Goal: Information Seeking & Learning: Find specific fact

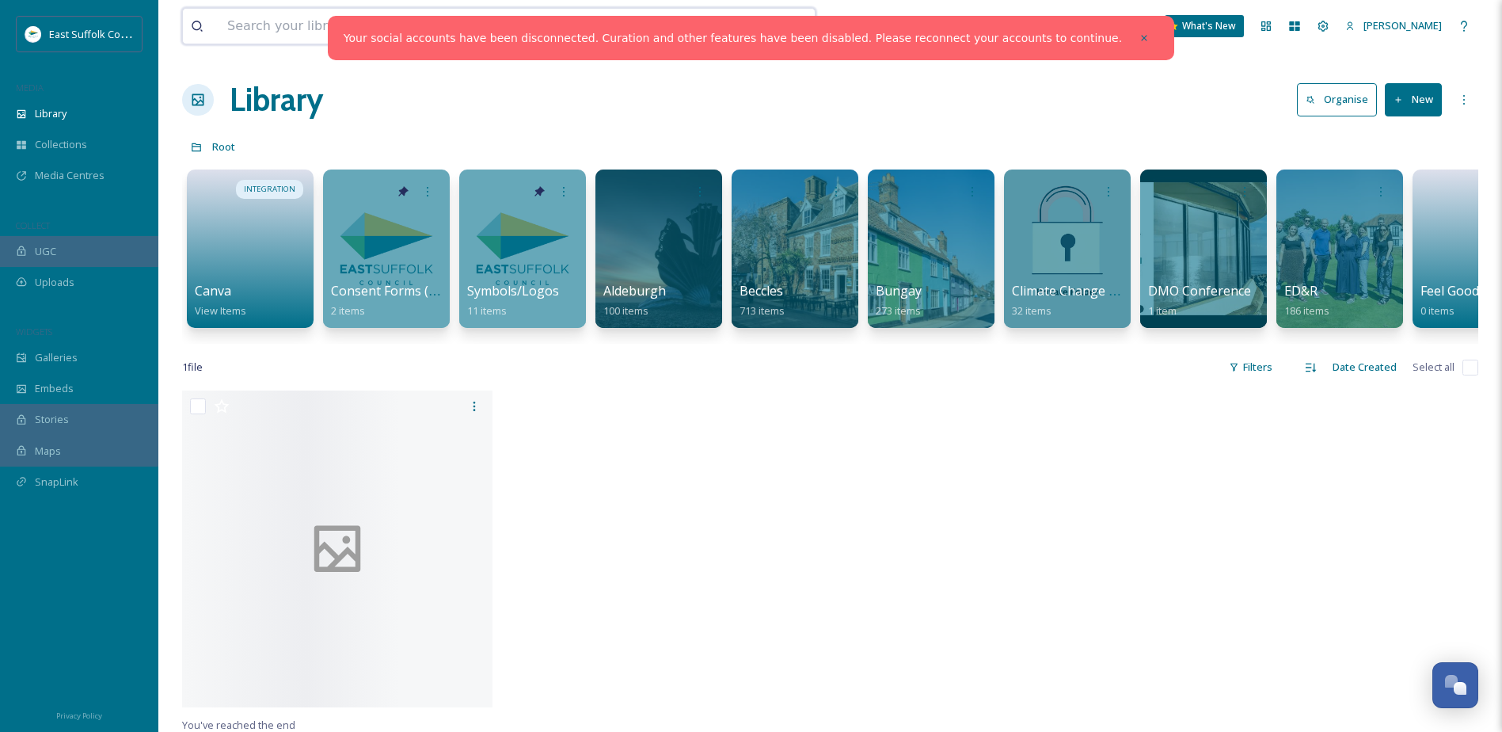
click at [333, 25] on input at bounding box center [452, 26] width 466 height 35
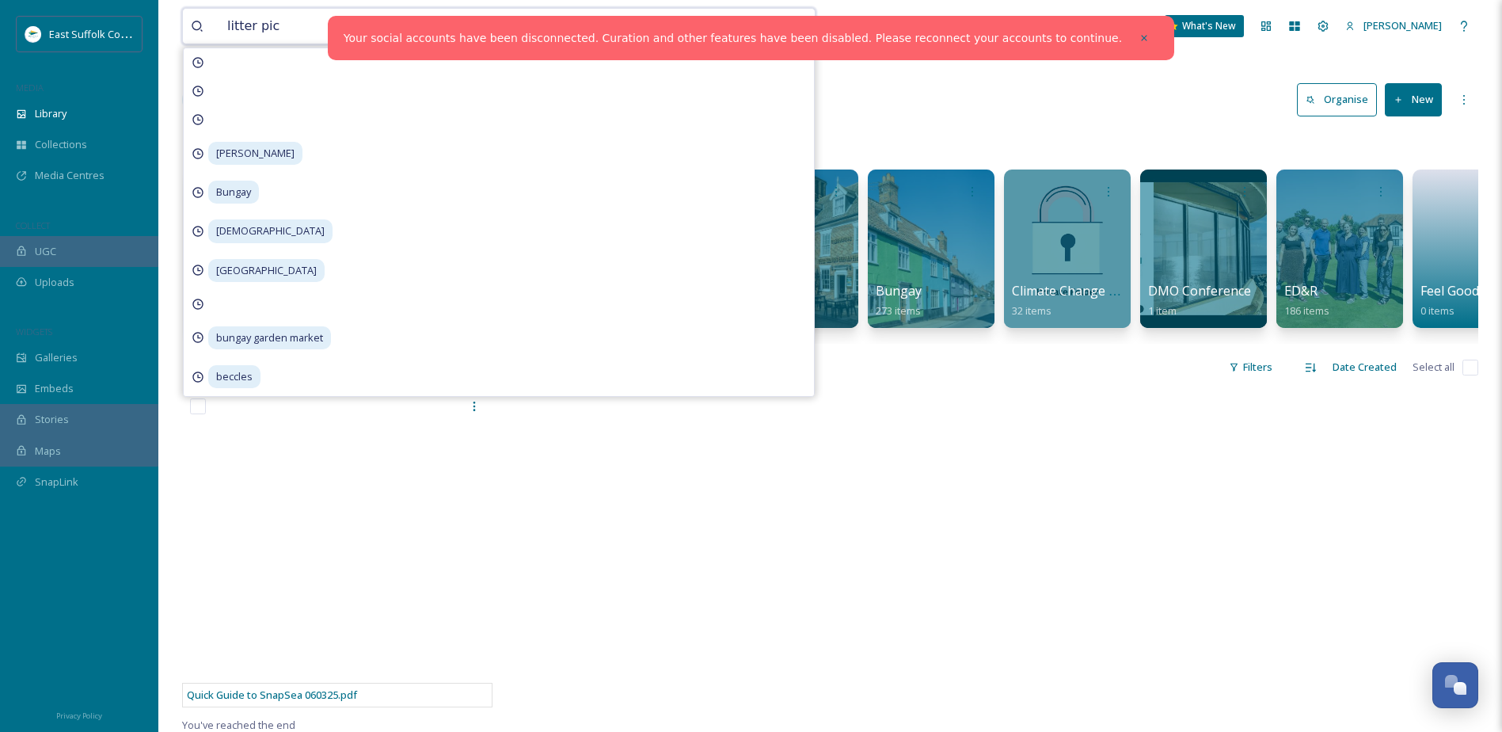
type input "litter pick"
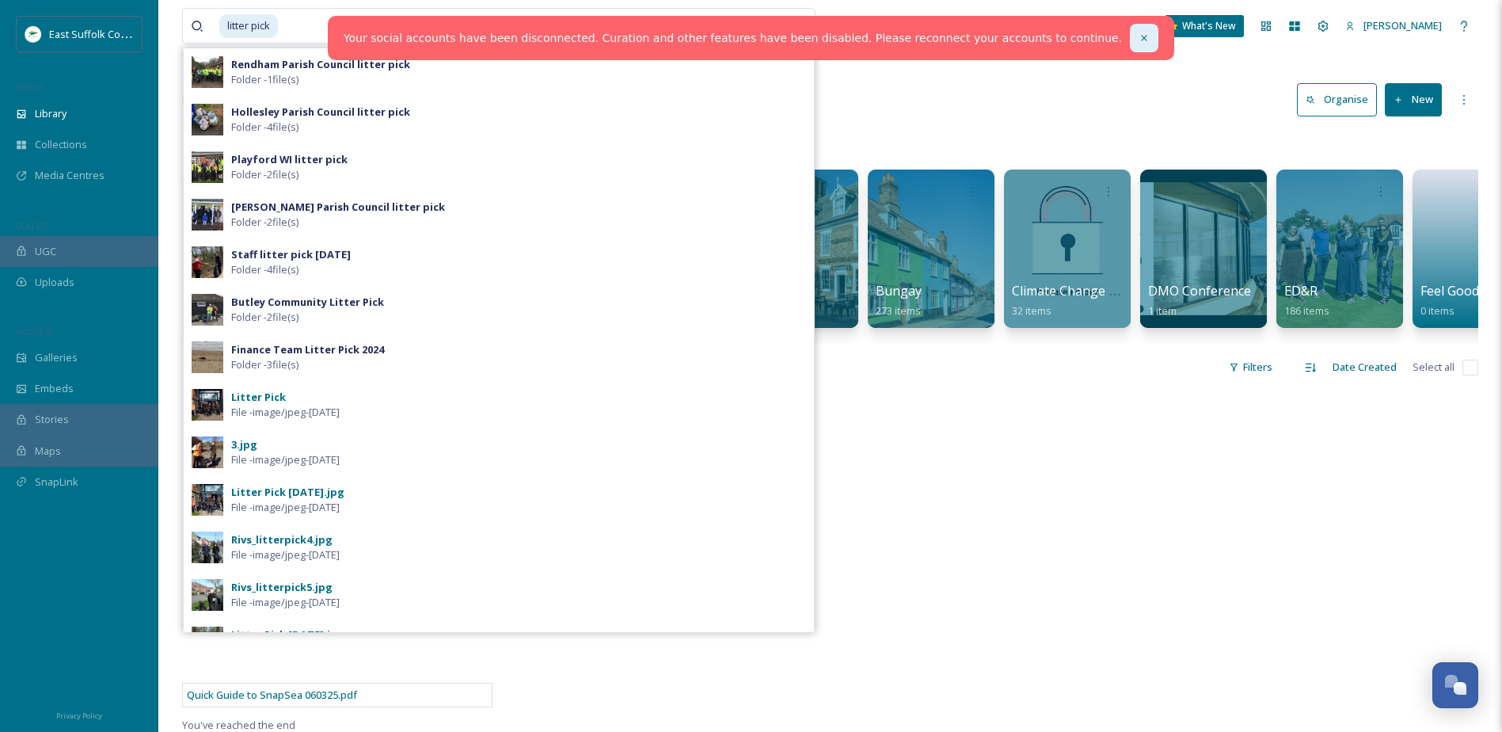
click at [1139, 36] on icon at bounding box center [1144, 37] width 11 height 11
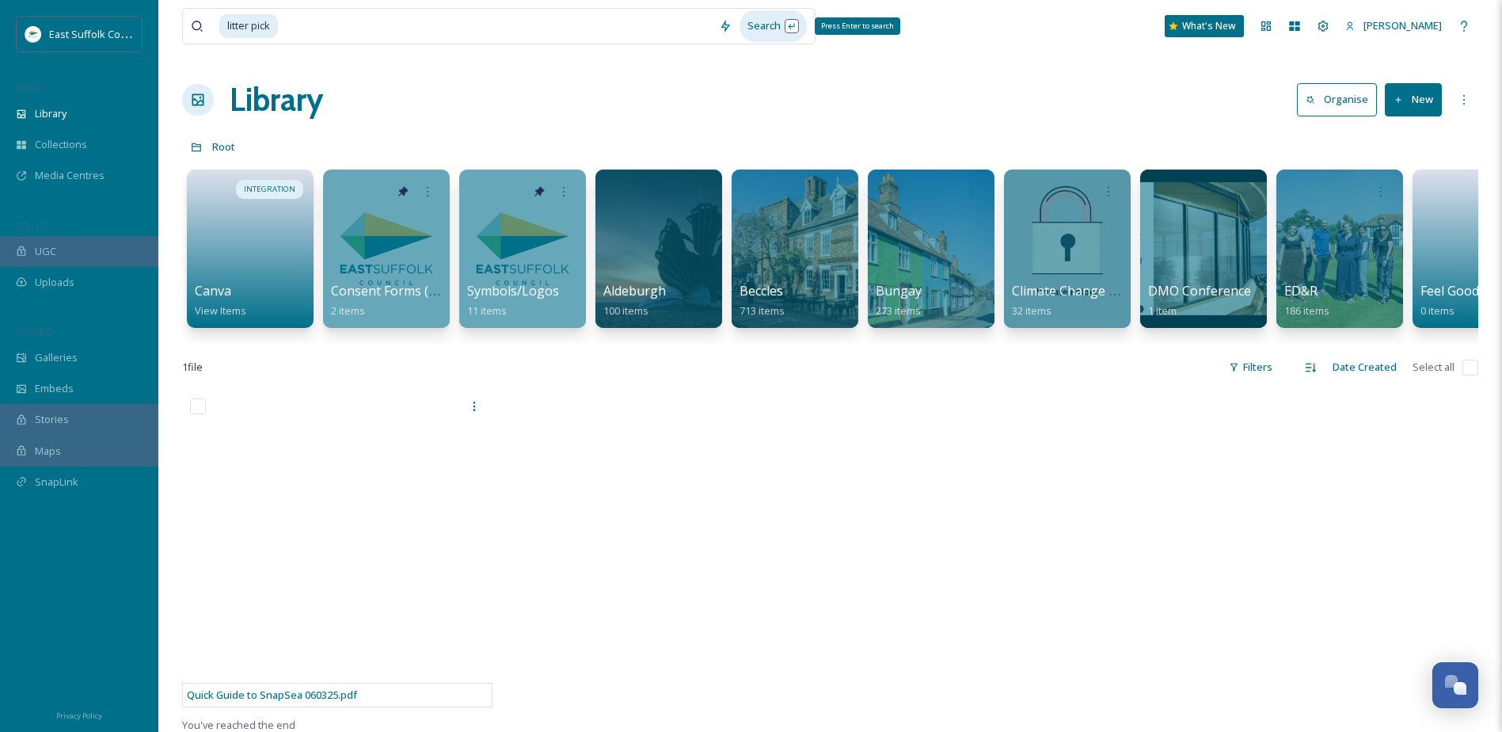
click at [759, 28] on div "Search Press Enter to search" at bounding box center [773, 25] width 67 height 31
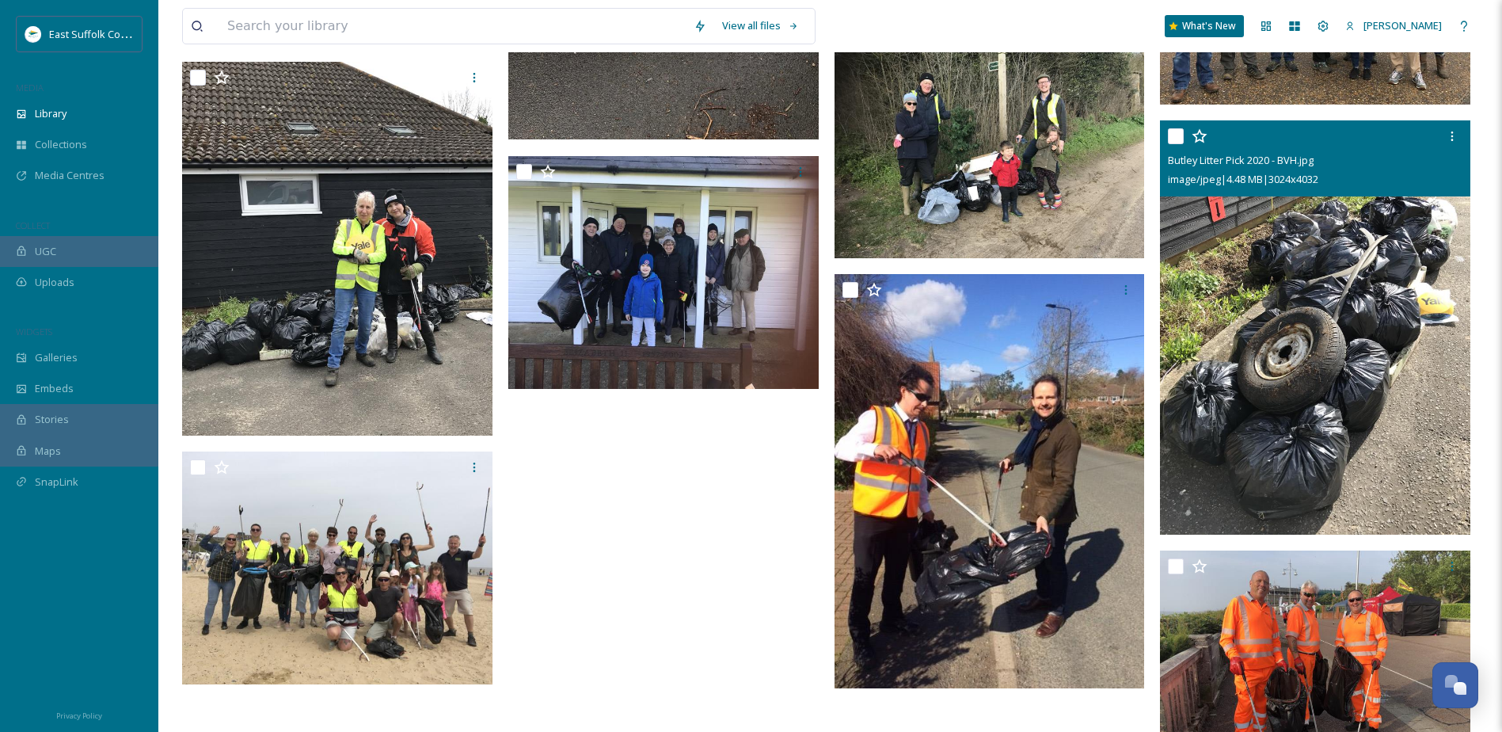
scroll to position [2776, 0]
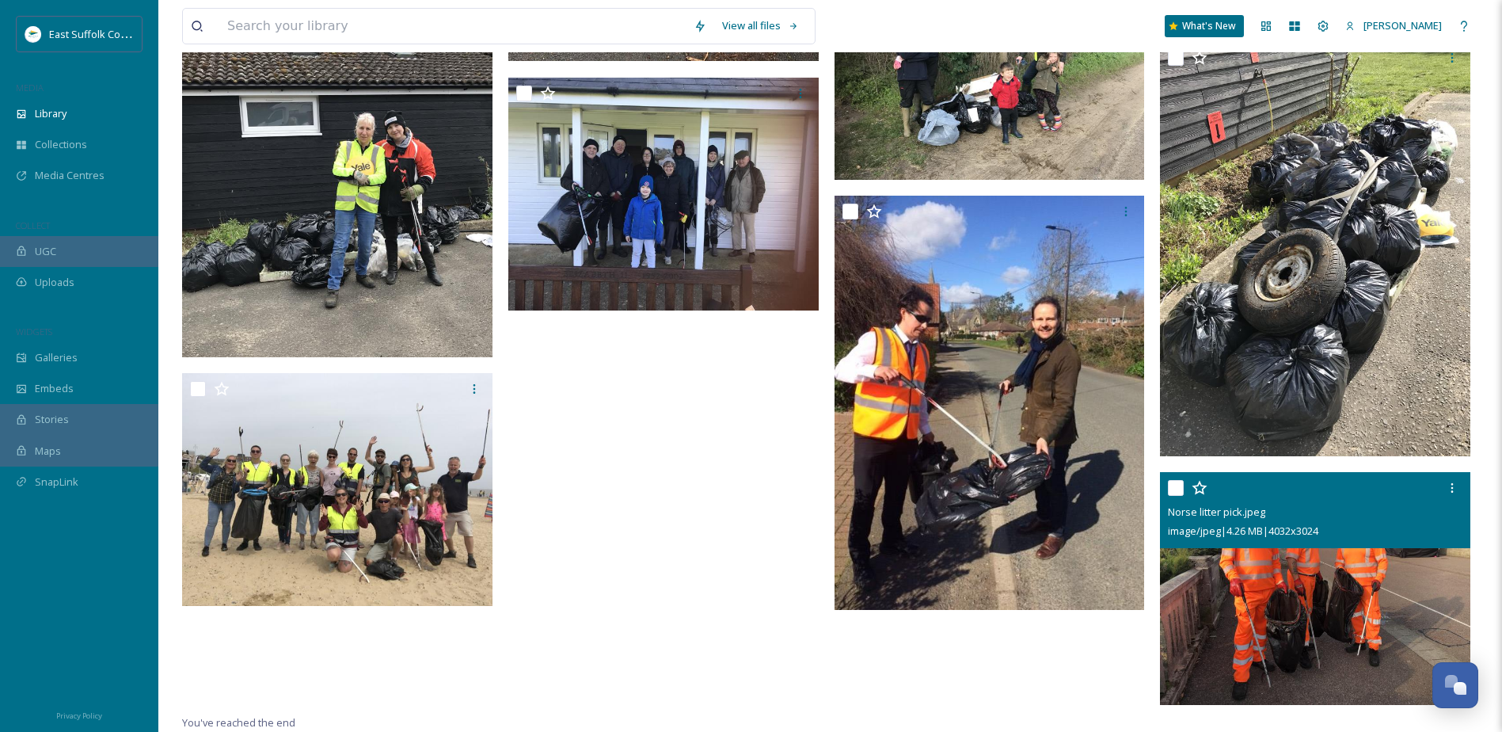
click at [1351, 588] on img at bounding box center [1315, 588] width 310 height 233
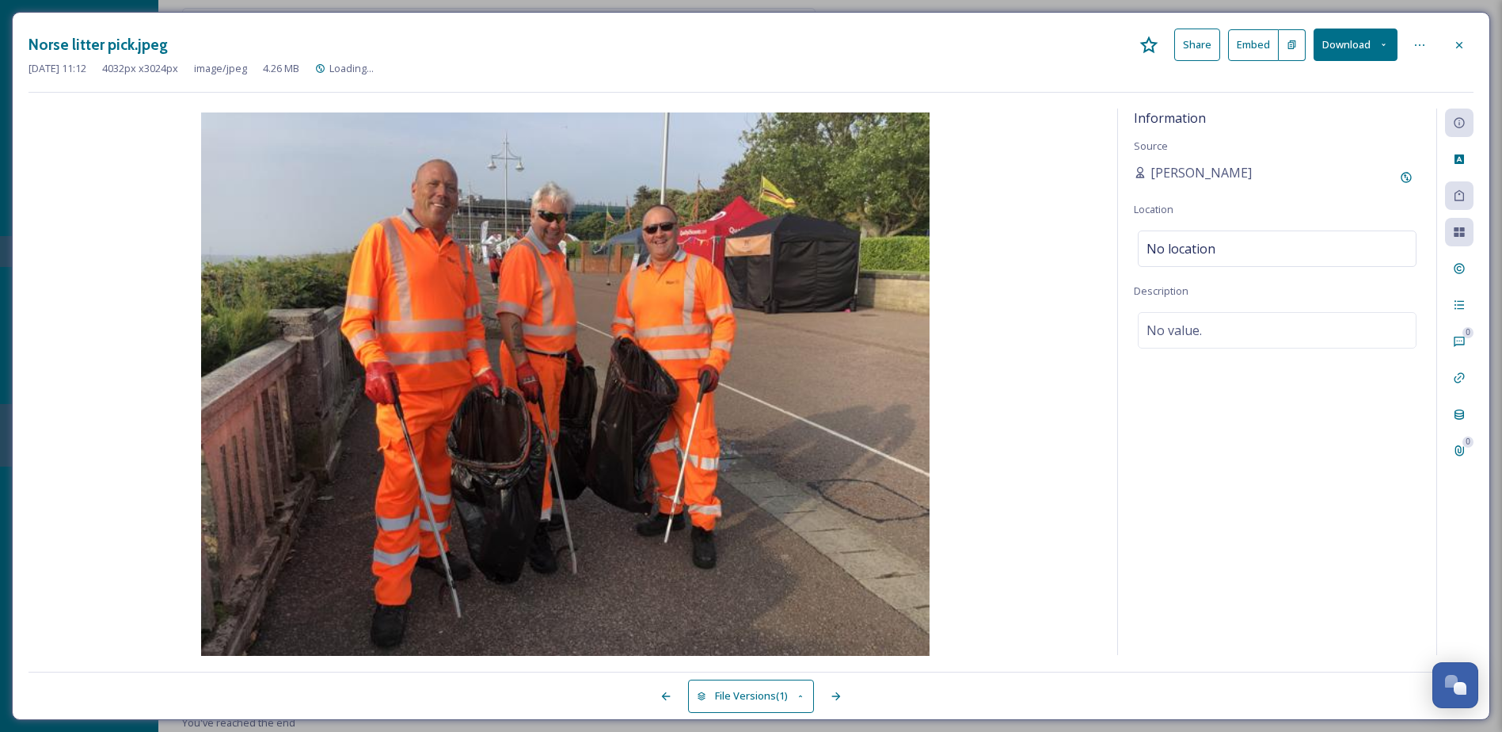
scroll to position [2681, 0]
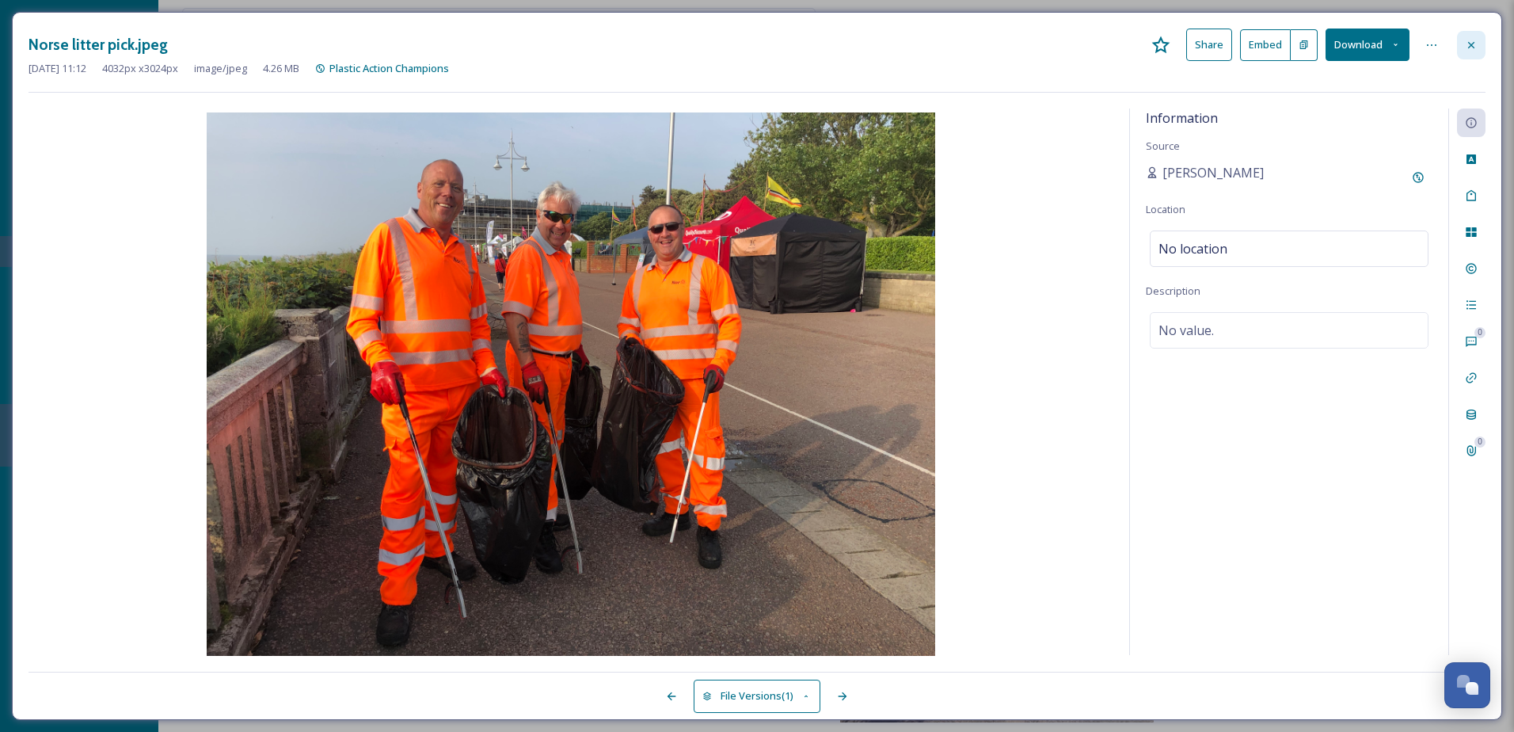
click at [1468, 48] on icon at bounding box center [1471, 45] width 13 height 13
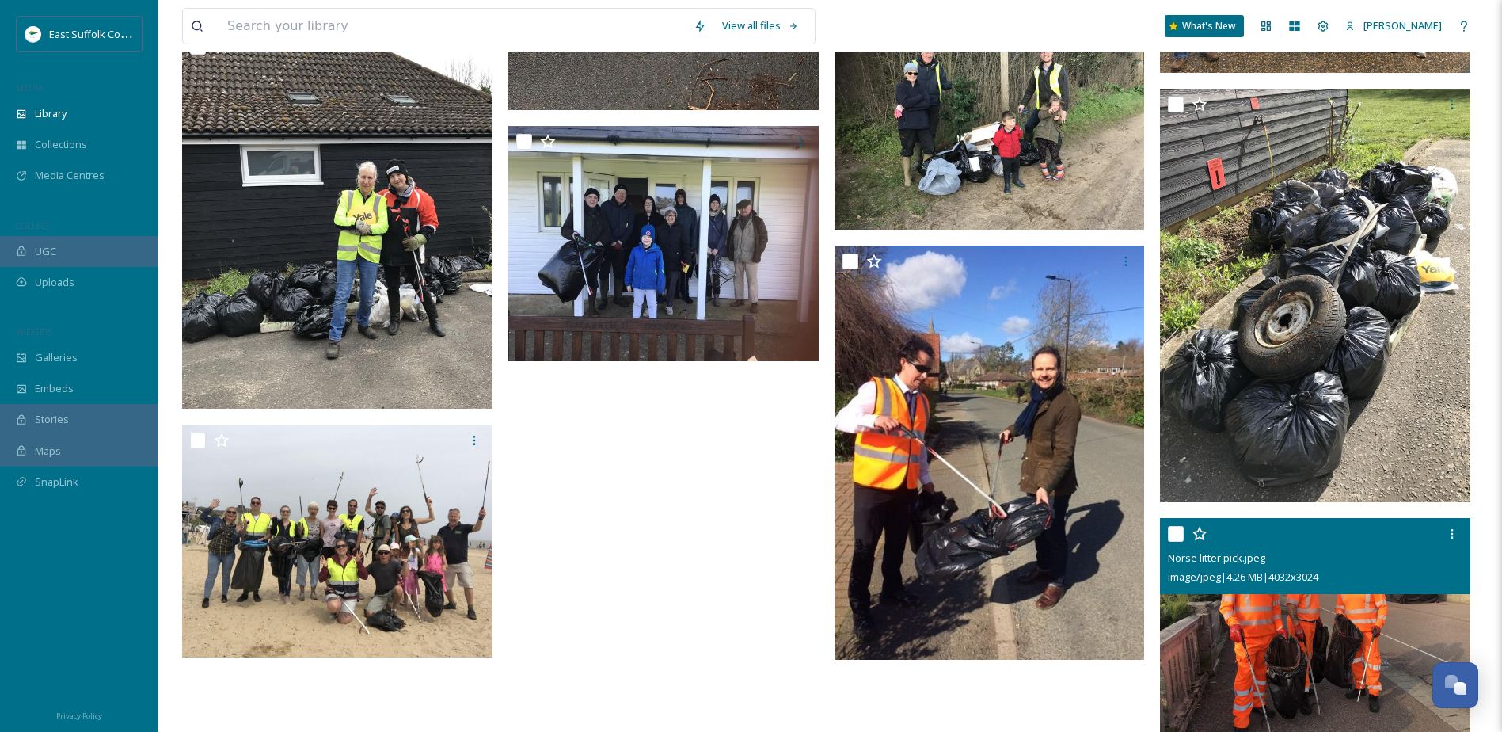
scroll to position [2798, 0]
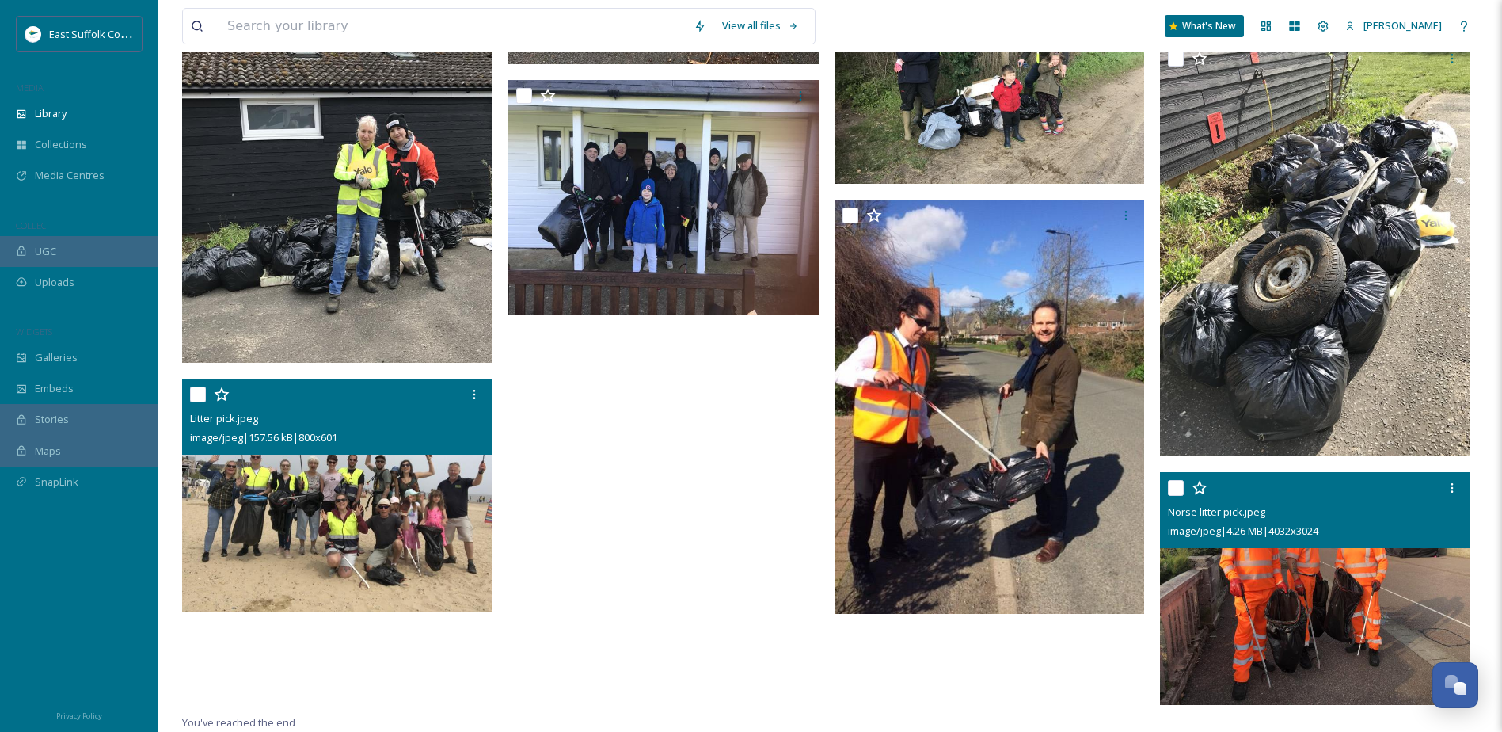
click at [391, 521] on img at bounding box center [337, 496] width 310 height 234
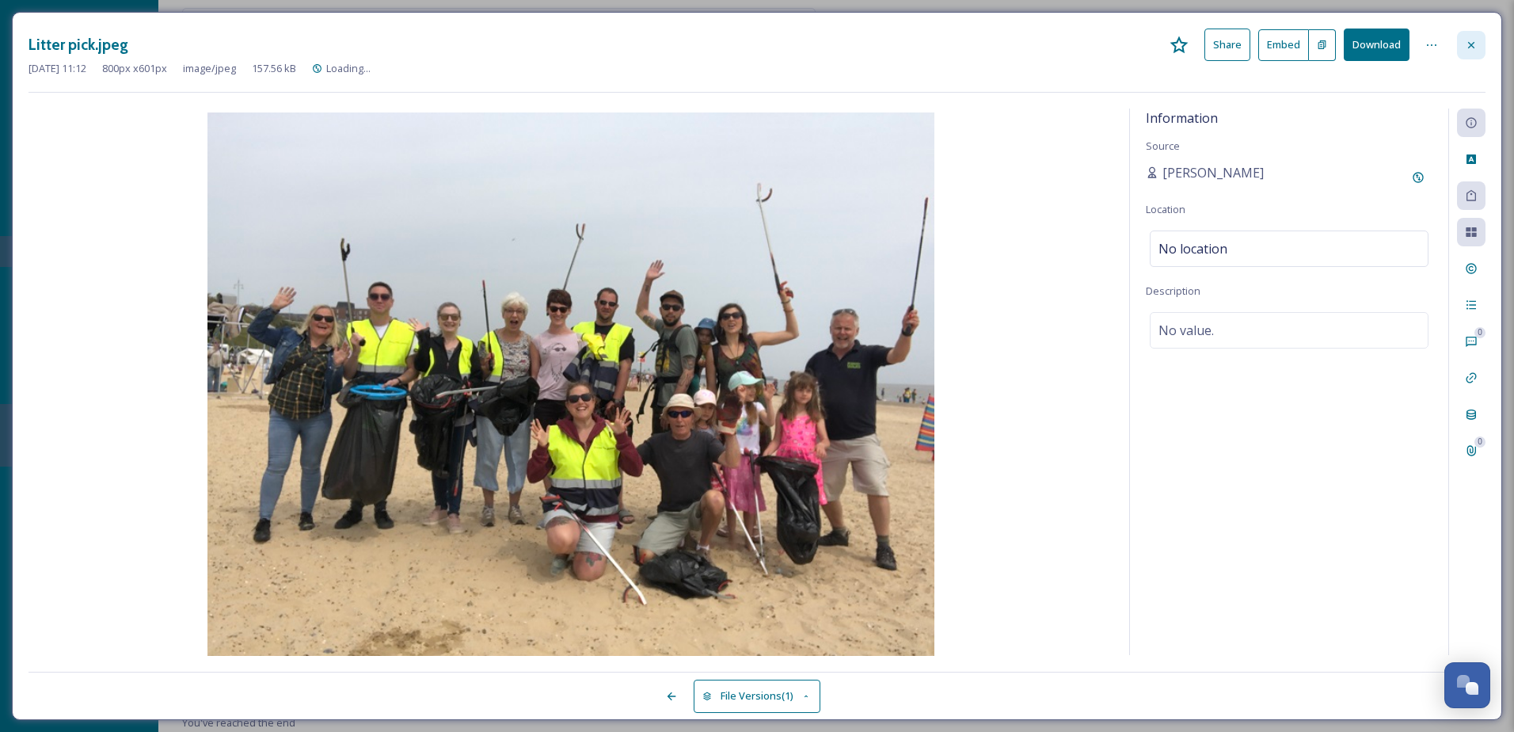
click at [1481, 45] on div at bounding box center [1471, 45] width 29 height 29
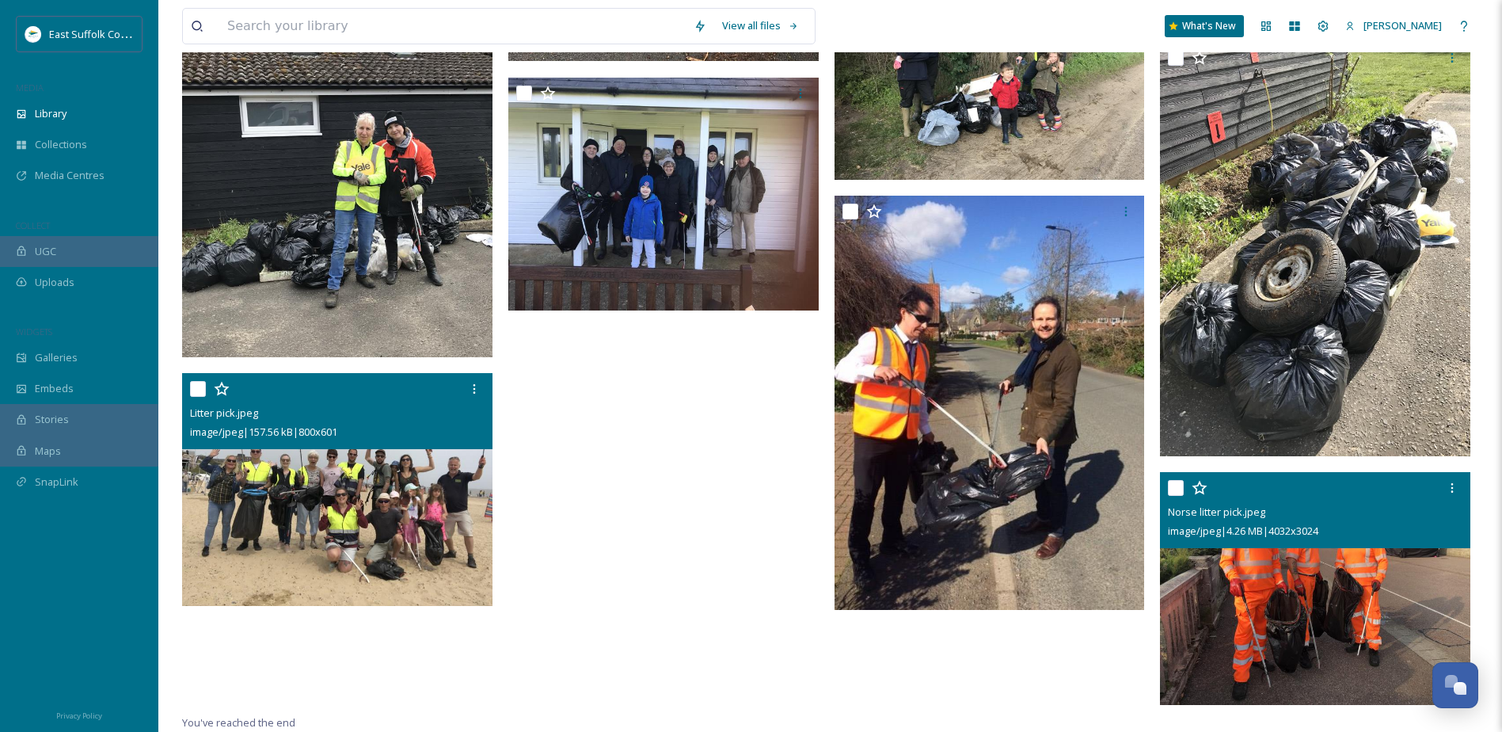
scroll to position [2460, 0]
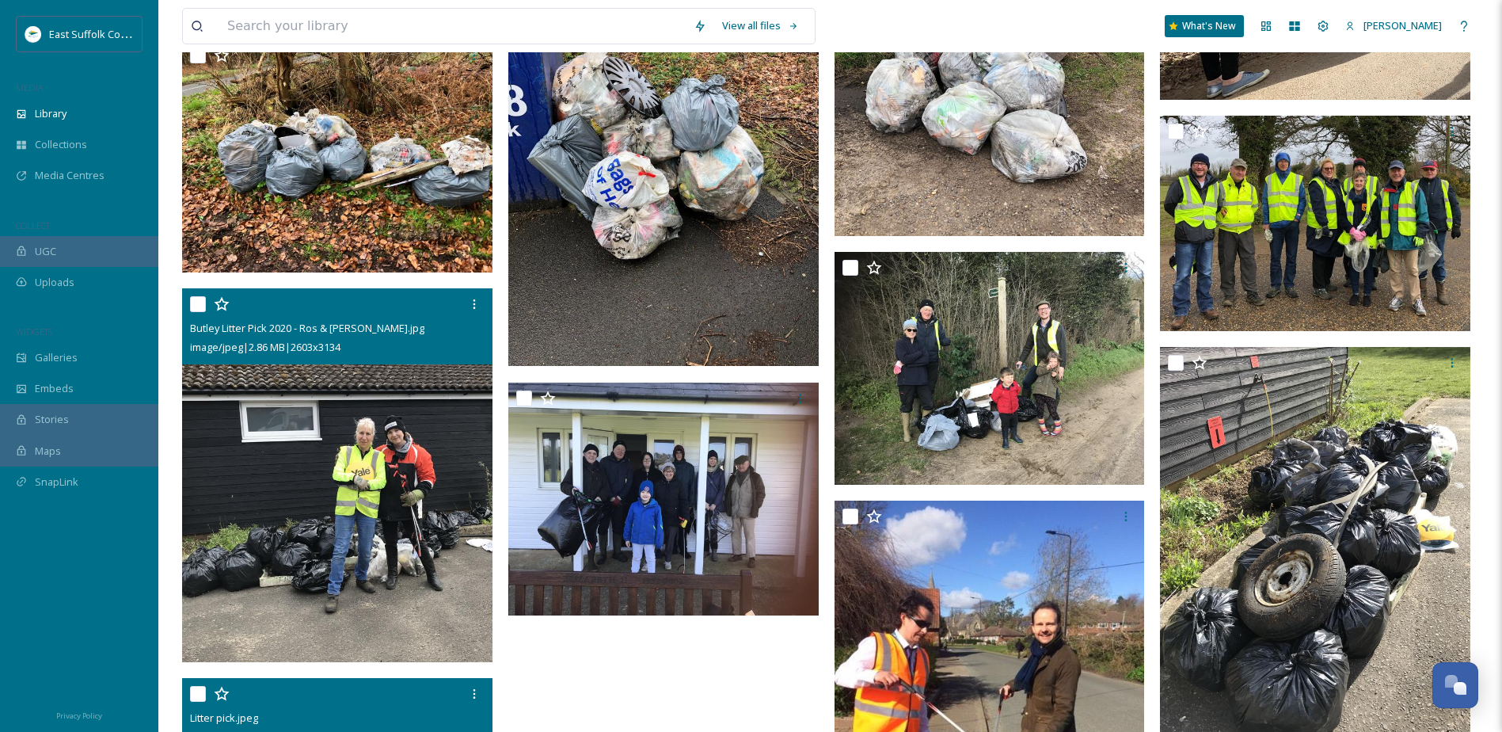
click at [428, 544] on img at bounding box center [337, 475] width 310 height 374
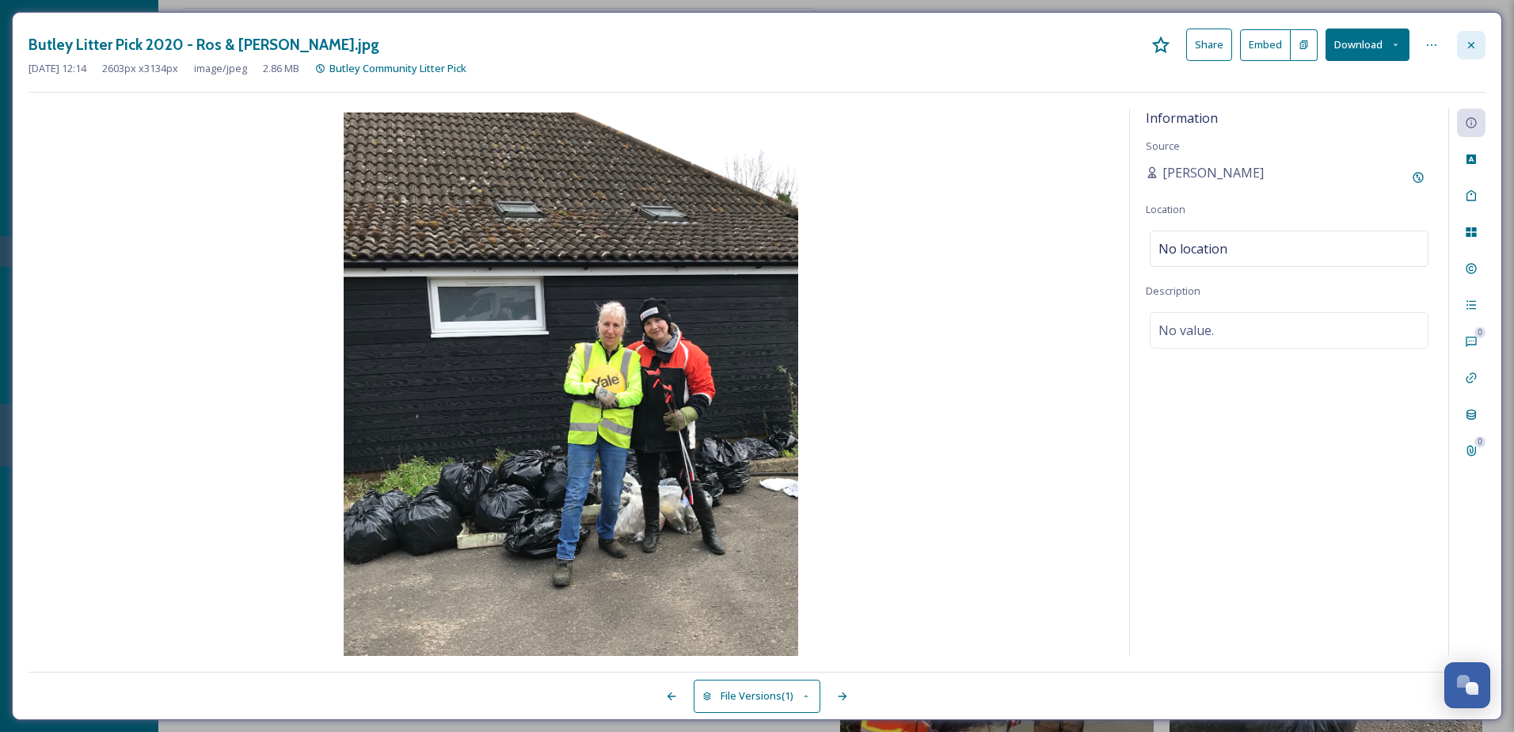
click at [1475, 42] on icon at bounding box center [1471, 45] width 13 height 13
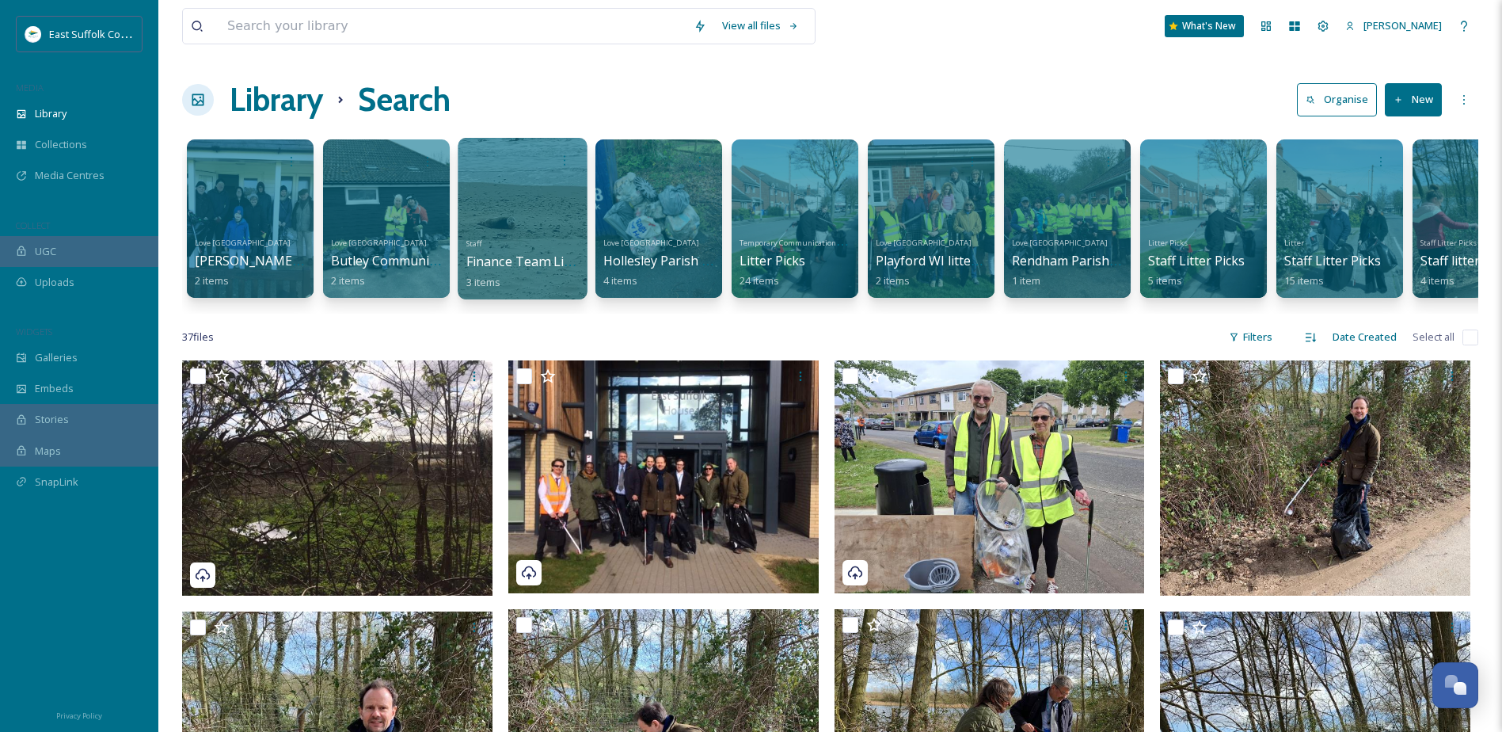
click at [531, 204] on div at bounding box center [522, 219] width 129 height 162
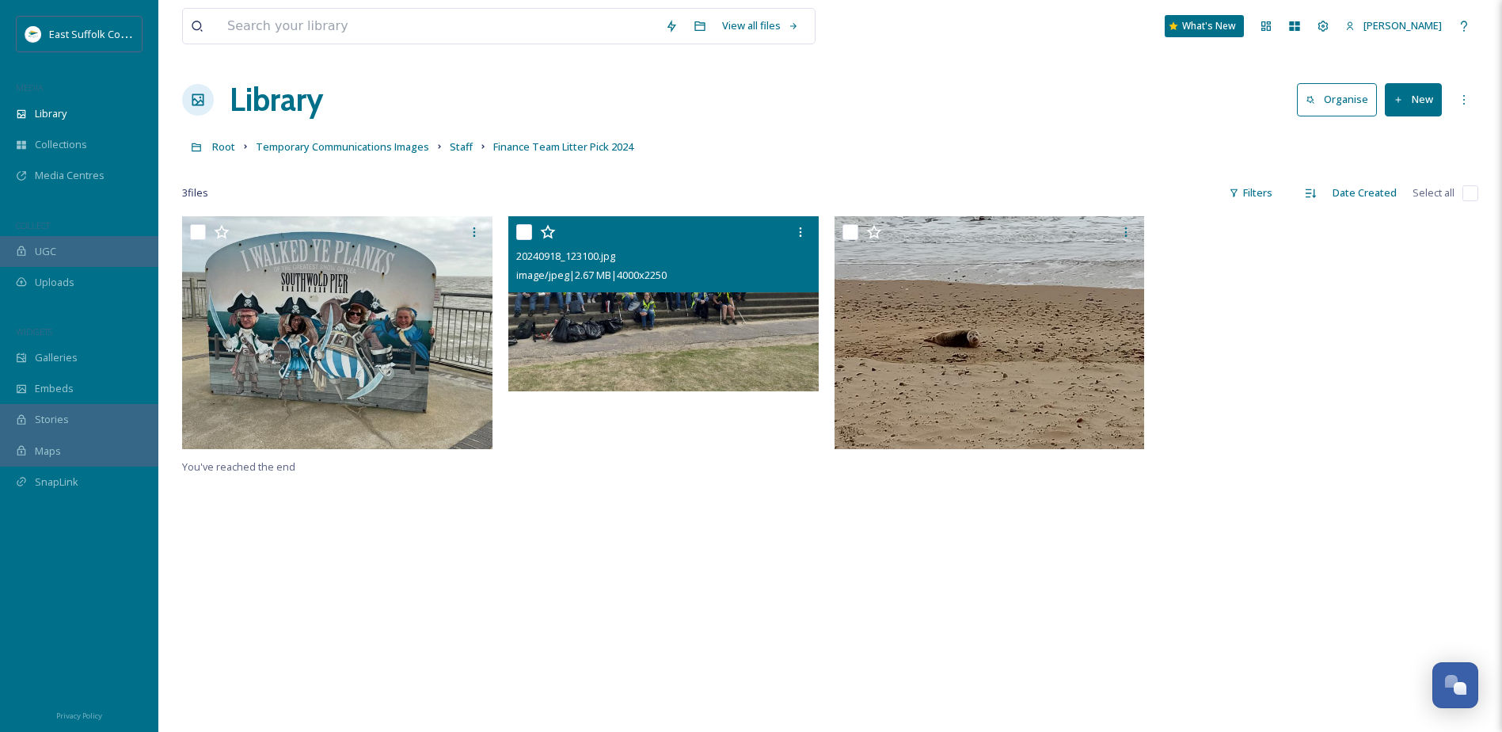
click at [729, 360] on img at bounding box center [663, 303] width 310 height 175
